Goal: Find contact information: Find contact information

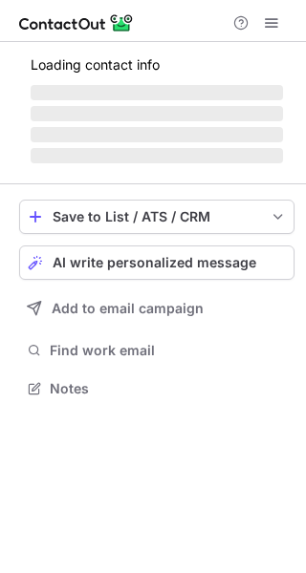
scroll to position [386, 306]
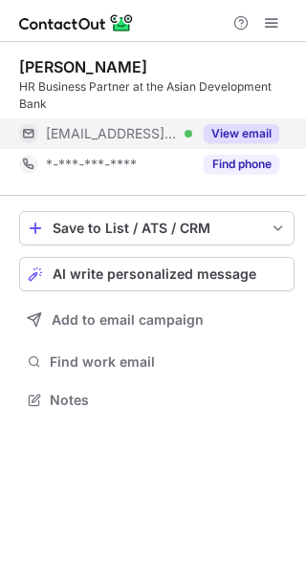
click at [228, 141] on button "View email" at bounding box center [241, 133] width 75 height 19
